Goal: Task Accomplishment & Management: Manage account settings

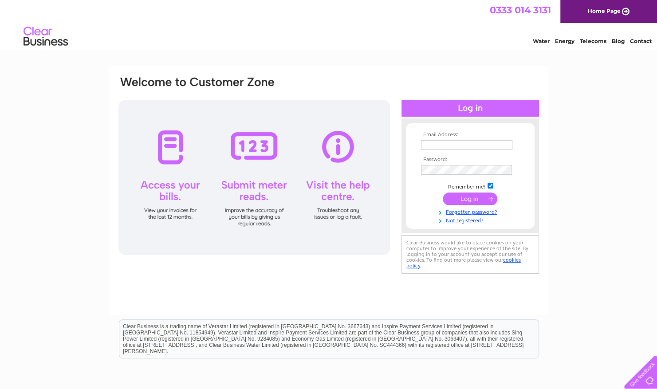
type input "ianasmith@live.co.uk"
click at [461, 201] on input "submit" at bounding box center [470, 198] width 55 height 12
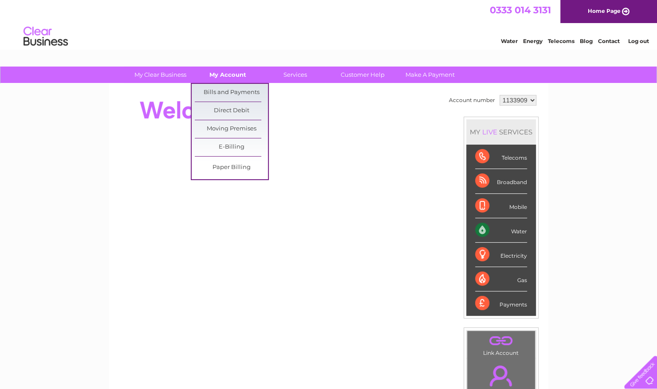
click at [216, 76] on link "My Account" at bounding box center [227, 75] width 73 height 16
click at [224, 97] on link "Bills and Payments" at bounding box center [231, 93] width 73 height 18
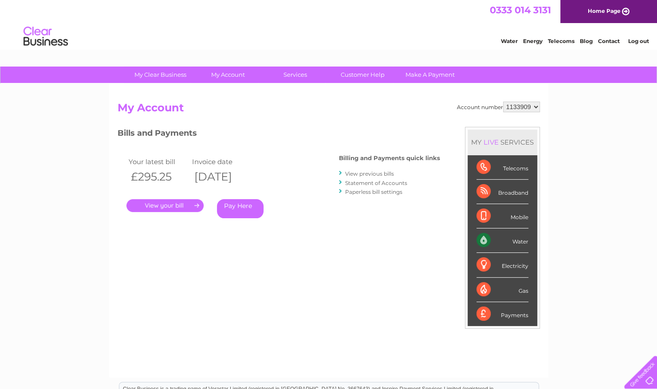
click at [159, 201] on link "." at bounding box center [164, 205] width 77 height 13
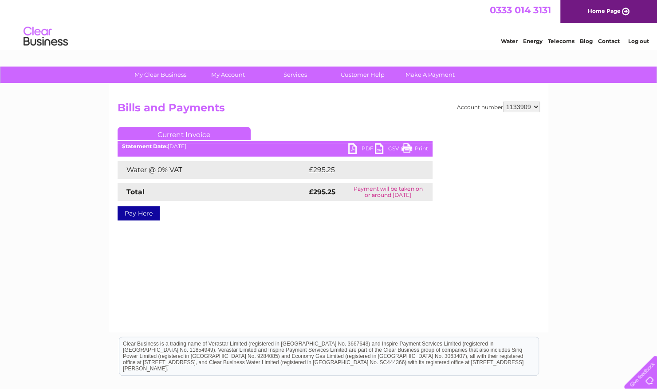
click at [364, 152] on link "PDF" at bounding box center [361, 149] width 27 height 13
